Goal: Find specific page/section: Find specific page/section

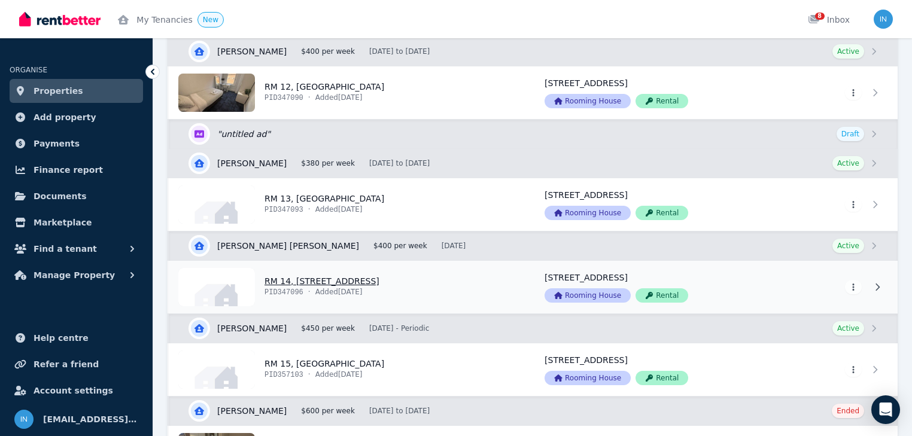
scroll to position [1436, 0]
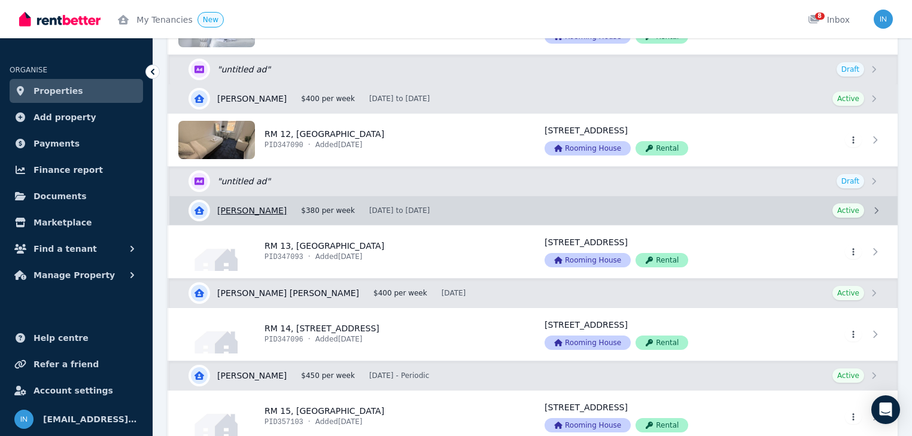
click at [259, 206] on link "View details for [PERSON_NAME]" at bounding box center [533, 210] width 728 height 29
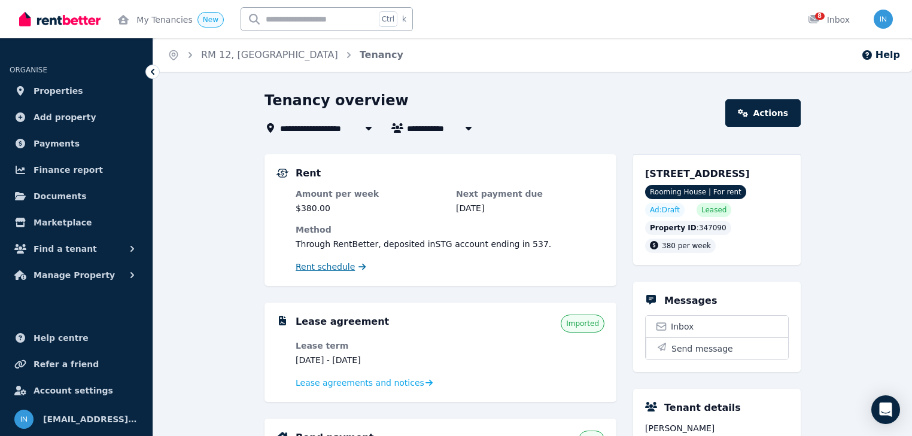
click at [321, 270] on span "Rent schedule" at bounding box center [325, 267] width 59 height 12
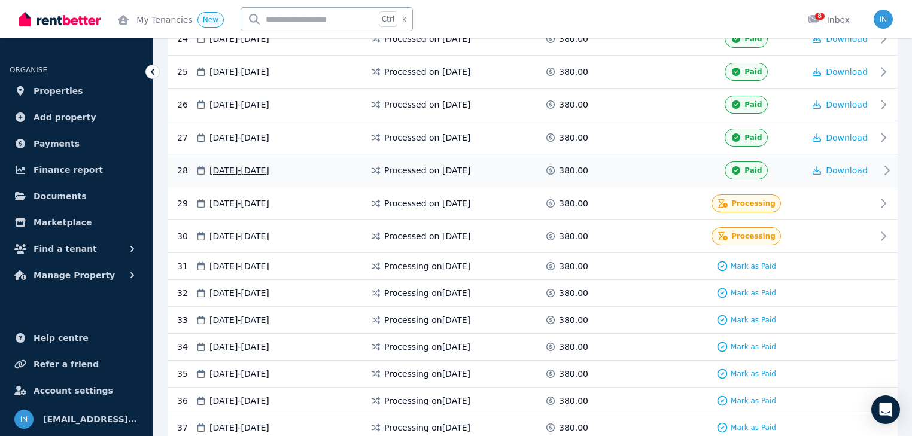
scroll to position [1053, 0]
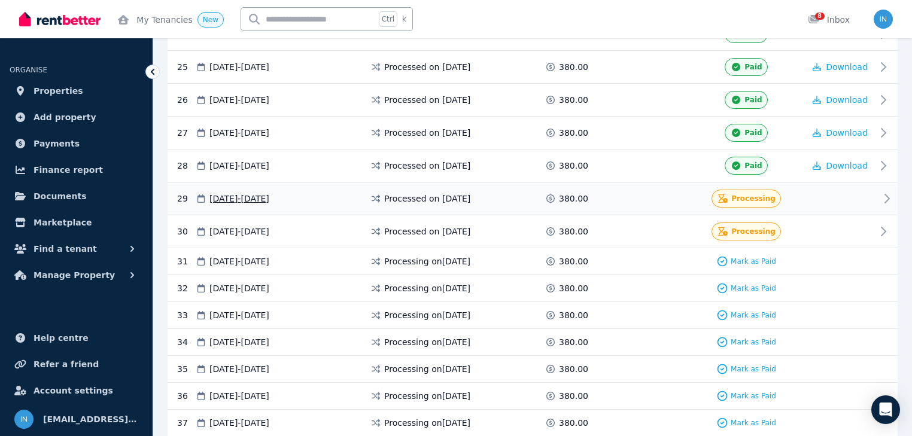
click at [885, 191] on icon at bounding box center [887, 198] width 14 height 14
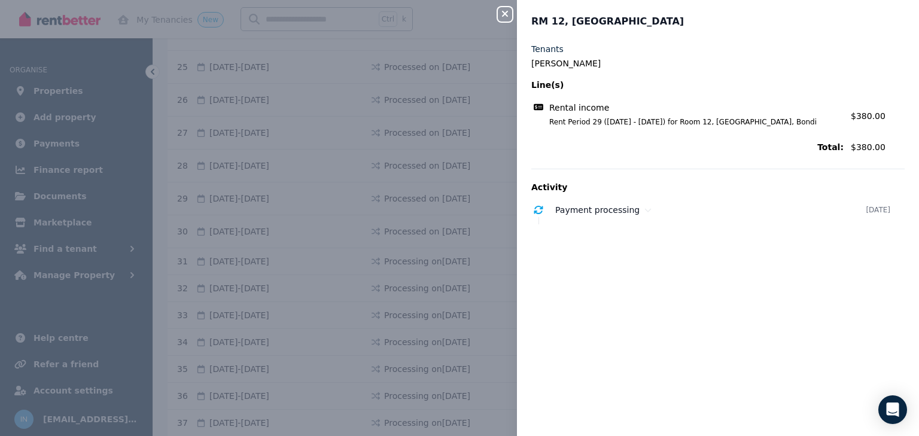
click at [509, 14] on icon "button" at bounding box center [505, 14] width 14 height 10
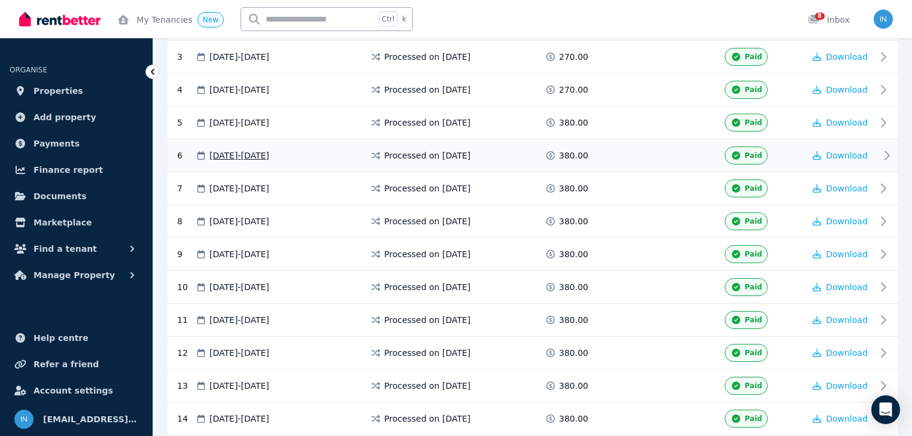
scroll to position [335, 0]
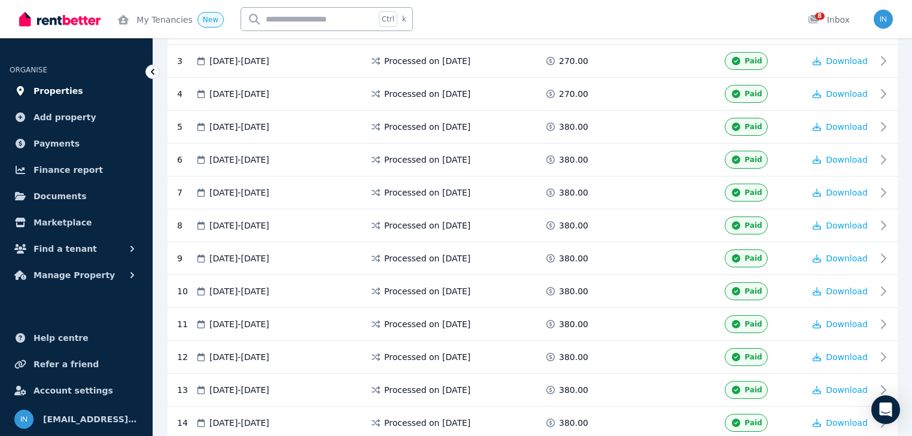
click at [63, 92] on span "Properties" at bounding box center [59, 91] width 50 height 14
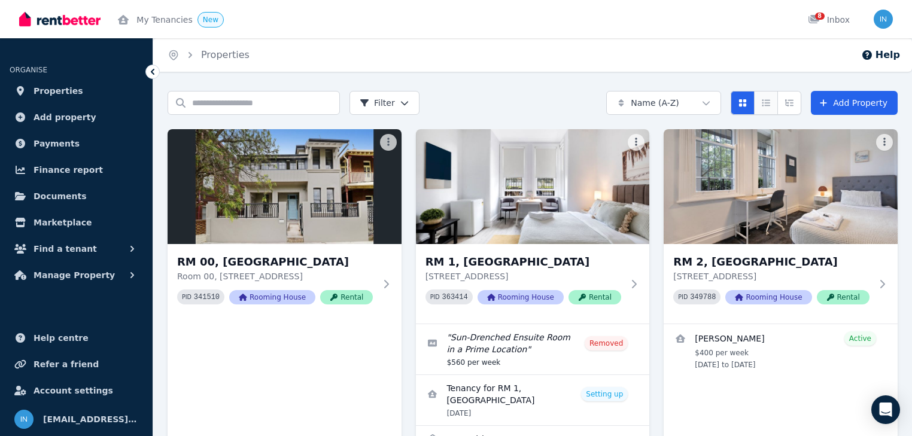
click at [769, 104] on icon "Compact list view" at bounding box center [766, 103] width 10 height 8
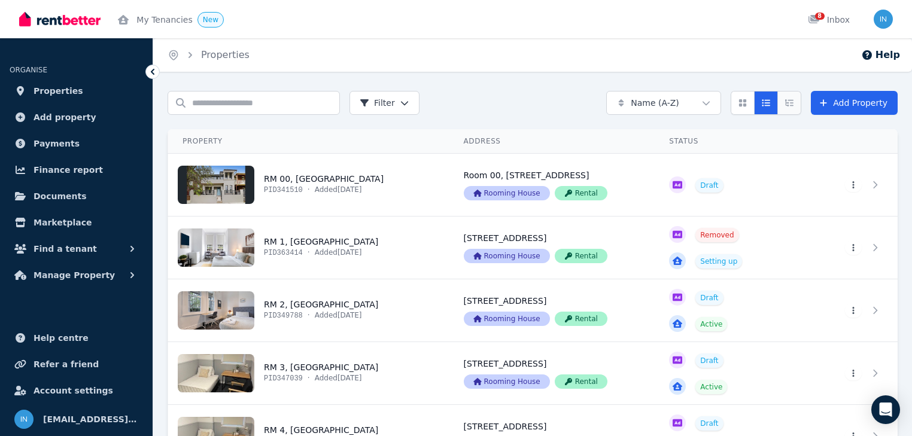
click at [794, 104] on icon "Expanded list view" at bounding box center [790, 103] width 10 height 8
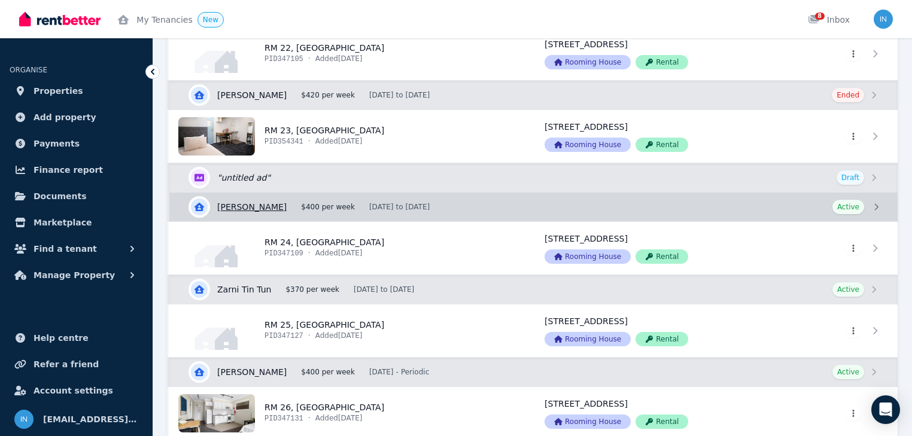
scroll to position [2358, 0]
